Goal: Transaction & Acquisition: Purchase product/service

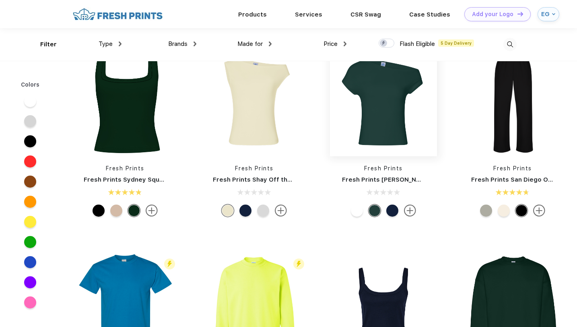
scroll to position [133, 0]
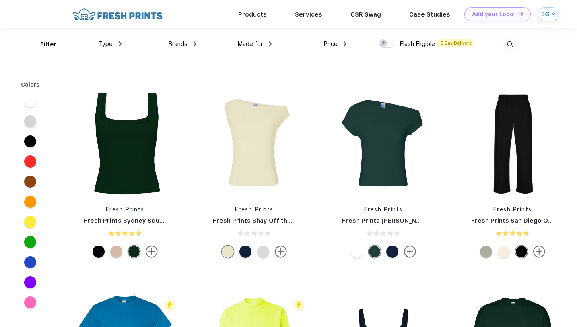
click at [507, 42] on img at bounding box center [510, 44] width 13 height 13
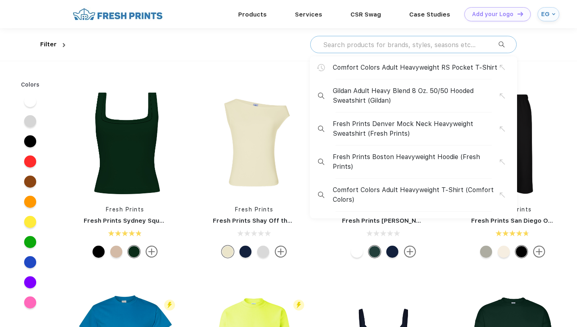
click at [367, 48] on input "text" at bounding box center [410, 44] width 176 height 9
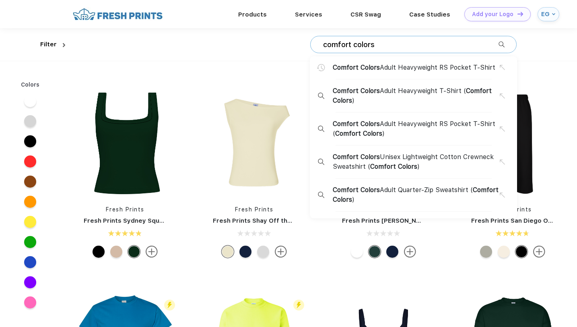
type input "comfort colors"
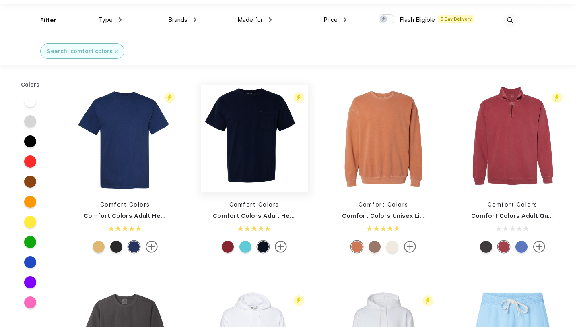
scroll to position [25, 0]
click at [244, 209] on div "Flash Eligible 5 Day Delivery Comfort Colors Comfort Colors Adult Heavyweight R…" at bounding box center [254, 170] width 119 height 171
click at [244, 214] on link "Comfort Colors Adult Heavyweight RS Pocket T-Shirt" at bounding box center [295, 215] width 165 height 7
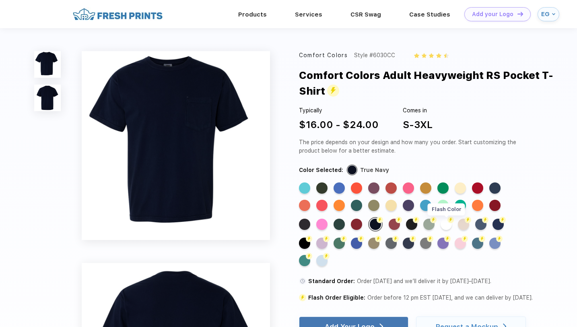
click at [450, 224] on div "Flash Color" at bounding box center [446, 224] width 11 height 11
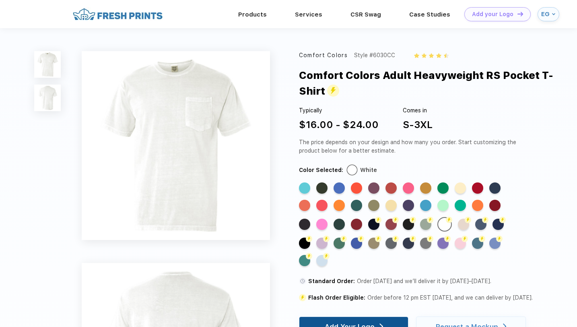
click at [336, 322] on div "Add Your Logo" at bounding box center [354, 326] width 58 height 19
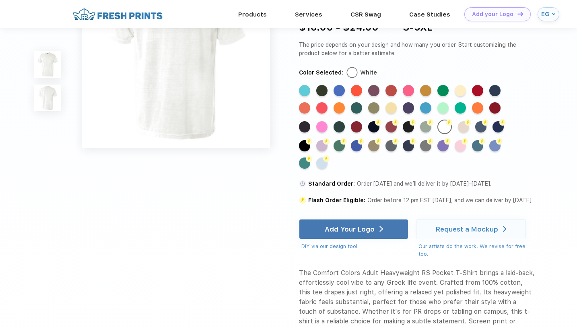
scroll to position [283, 0]
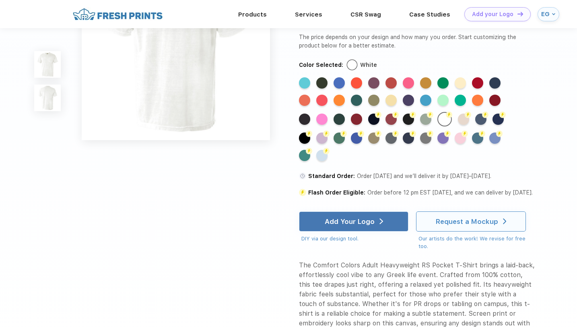
click at [462, 225] on div "Request a Mockup" at bounding box center [467, 221] width 62 height 8
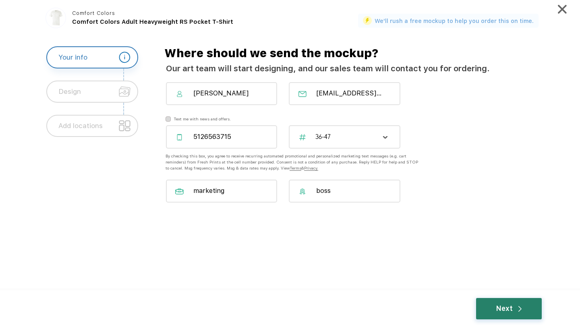
click at [496, 307] on div "Next" at bounding box center [509, 308] width 66 height 21
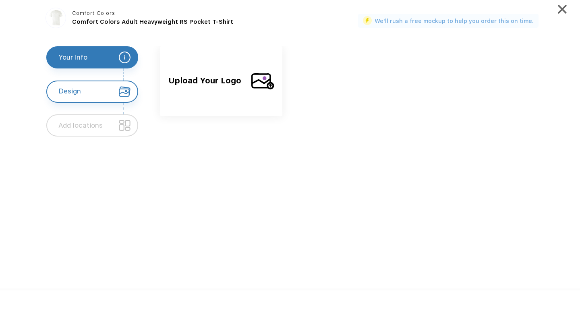
click at [217, 87] on span "Upload Your Logo" at bounding box center [206, 87] width 76 height 26
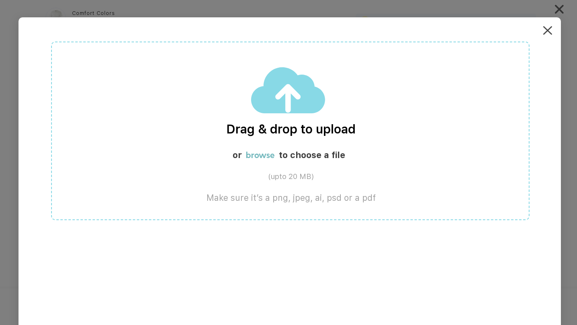
click at [287, 121] on div "Drag & drop to upload or browse to choose a file (upto 20 MB) Make sure it’s a …" at bounding box center [290, 130] width 479 height 178
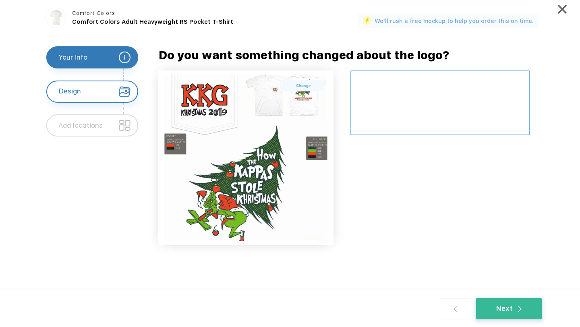
click at [392, 85] on textarea at bounding box center [440, 102] width 180 height 65
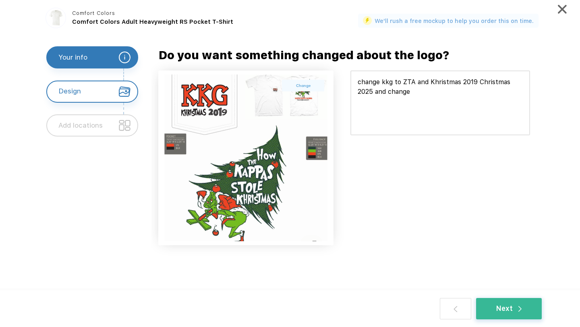
click at [301, 98] on img at bounding box center [245, 157] width 167 height 166
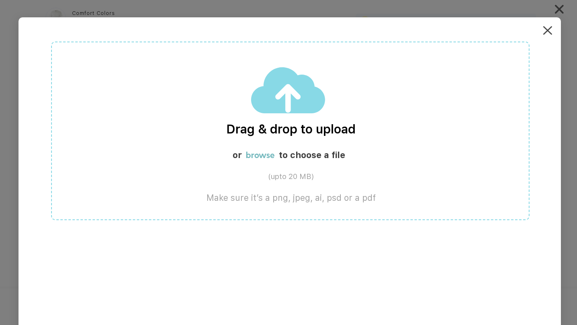
click at [544, 31] on div "Drag & drop to upload or browse to choose a file (upto 20 MB) Make sure it’s a …" at bounding box center [290, 179] width 543 height 325
click at [546, 31] on img at bounding box center [548, 30] width 9 height 9
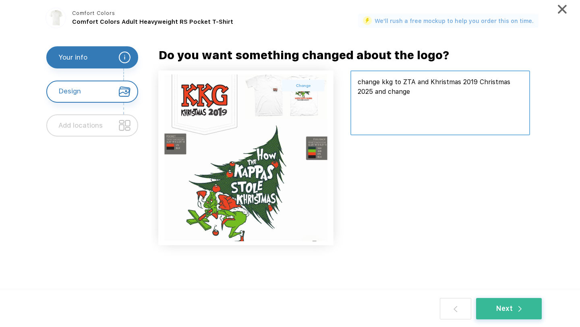
click at [428, 107] on textarea at bounding box center [440, 102] width 180 height 65
click at [481, 93] on textarea at bounding box center [440, 102] width 180 height 65
click at [521, 91] on textarea at bounding box center [440, 102] width 180 height 65
drag, startPoint x: 452, startPoint y: 103, endPoint x: 471, endPoint y: 103, distance: 18.9
click at [471, 103] on textarea at bounding box center [440, 102] width 180 height 65
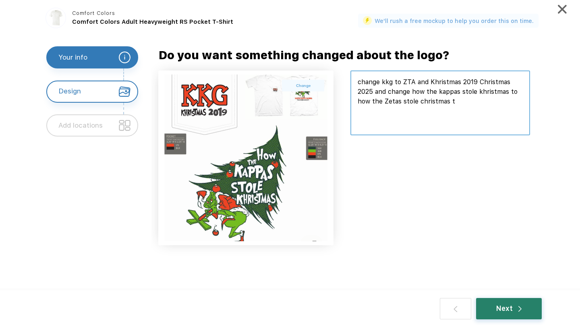
type textarea "change kkg to ZTA and Khristmas 2019 Christmas 2025 and change how the kappas s…"
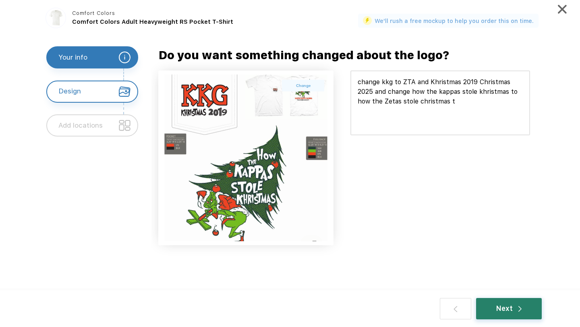
click at [501, 317] on div "Next" at bounding box center [509, 308] width 66 height 21
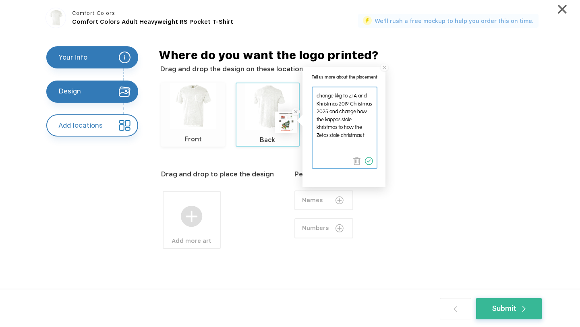
click at [281, 161] on div "Drag and drop to place the design Add more art Personalize each one with Names …" at bounding box center [356, 226] width 391 height 159
click at [176, 222] on div at bounding box center [191, 209] width 56 height 35
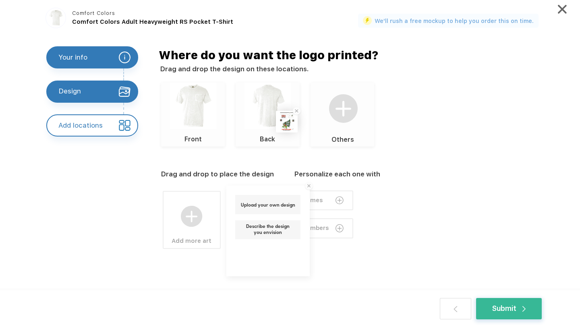
click at [172, 225] on div at bounding box center [191, 209] width 56 height 35
click at [190, 224] on img at bounding box center [191, 216] width 21 height 21
click at [258, 209] on div "Upload your own design" at bounding box center [267, 204] width 65 height 19
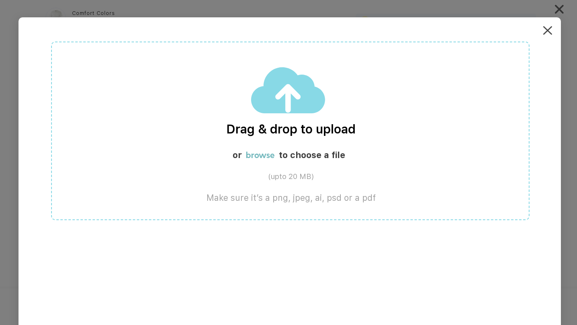
click at [273, 143] on div "Drag & drop to upload or browse to choose a file (upto 20 MB) Make sure it’s a …" at bounding box center [290, 130] width 479 height 178
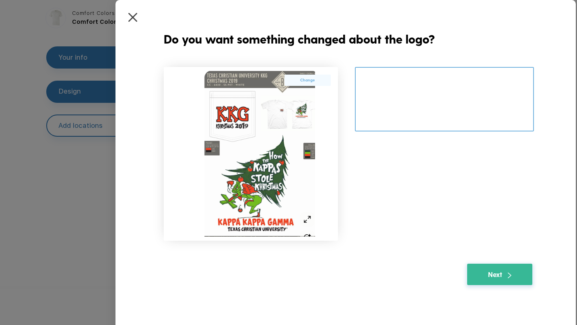
click at [391, 82] on textarea at bounding box center [444, 99] width 179 height 65
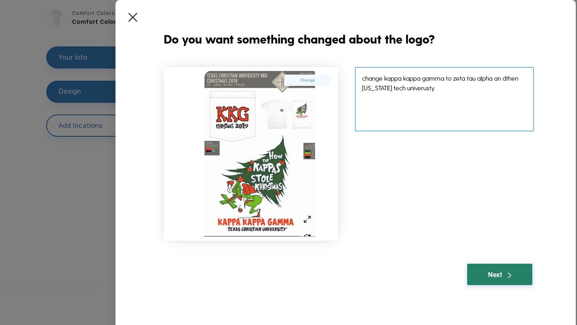
type textarea "change kappa kappa gamma to zeta tau alpha an dthen [US_STATE] tech univerusty"
click at [487, 270] on div "Next" at bounding box center [499, 273] width 65 height 21
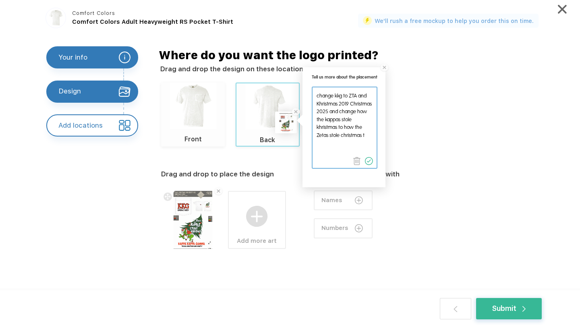
click at [285, 123] on div at bounding box center [286, 122] width 18 height 18
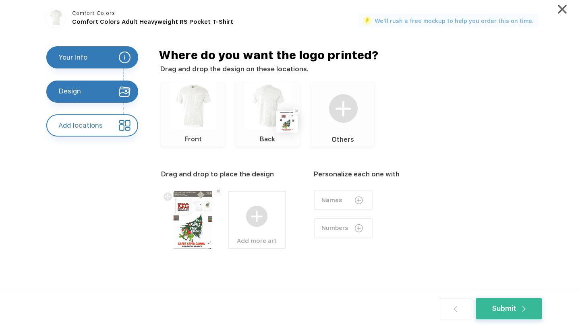
click at [285, 123] on div at bounding box center [287, 121] width 18 height 18
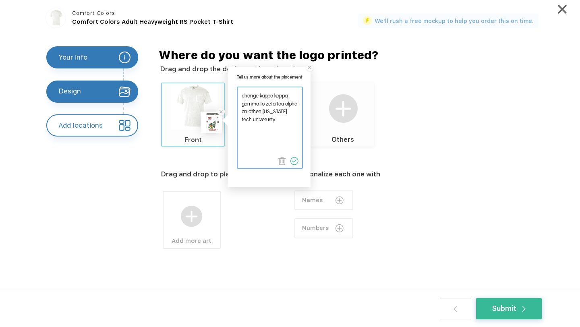
click at [205, 162] on div "Drag and drop to place the design Add more art Personalize each one with Names …" at bounding box center [356, 226] width 391 height 159
click at [411, 150] on div "Drag and drop to place the design Add more art Personalize each one with Names …" at bounding box center [356, 226] width 391 height 159
click at [486, 310] on div "Submit" at bounding box center [509, 308] width 66 height 21
